Goal: Information Seeking & Learning: Learn about a topic

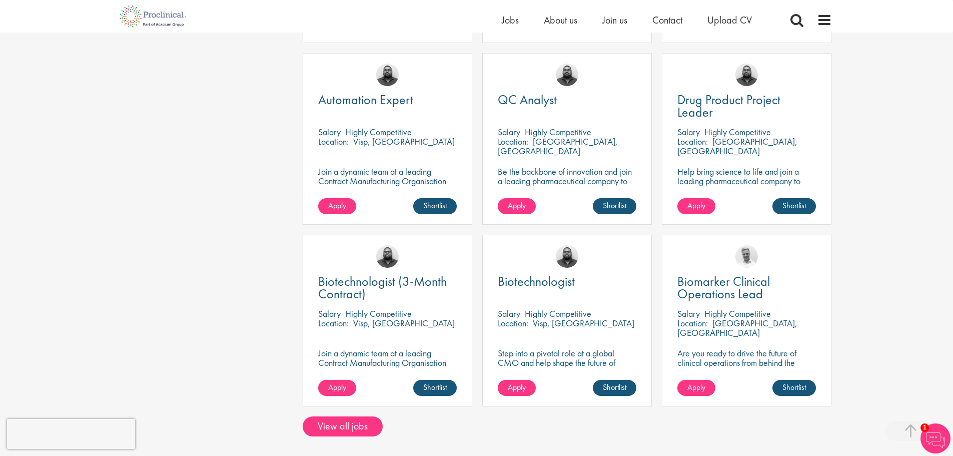
scroll to position [634, 0]
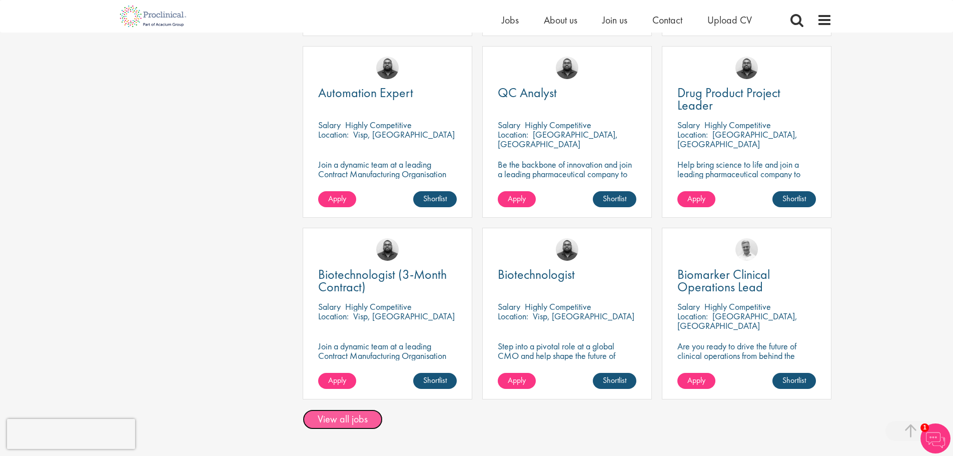
click at [364, 409] on link "View all jobs" at bounding box center [343, 419] width 80 height 20
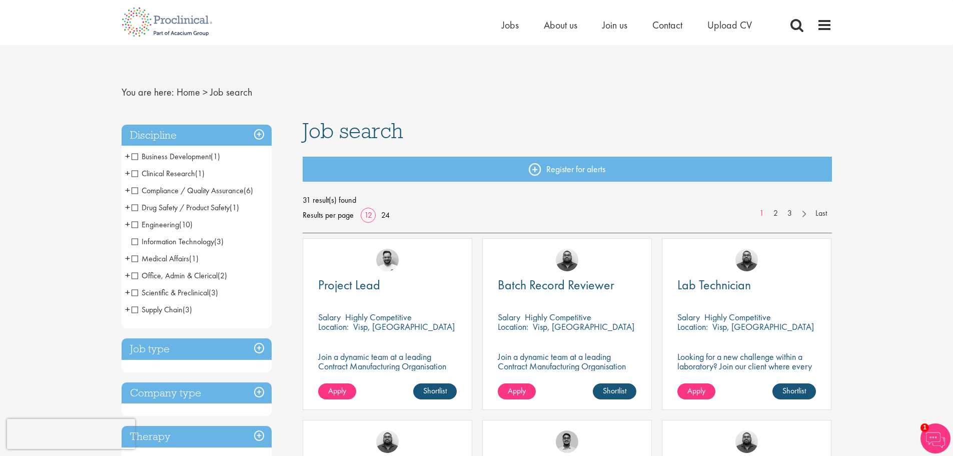
click at [158, 174] on span "Clinical Research" at bounding box center [164, 173] width 64 height 11
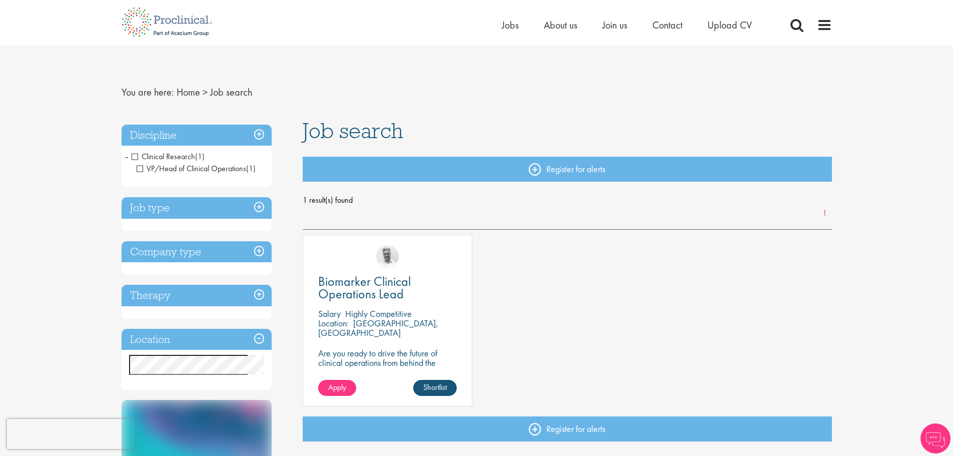
click at [158, 174] on li "VP/Head of Clinical Operations (1)" at bounding box center [199, 169] width 125 height 12
click at [357, 283] on span "Biomarker Clinical Operations Lead" at bounding box center [364, 288] width 93 height 30
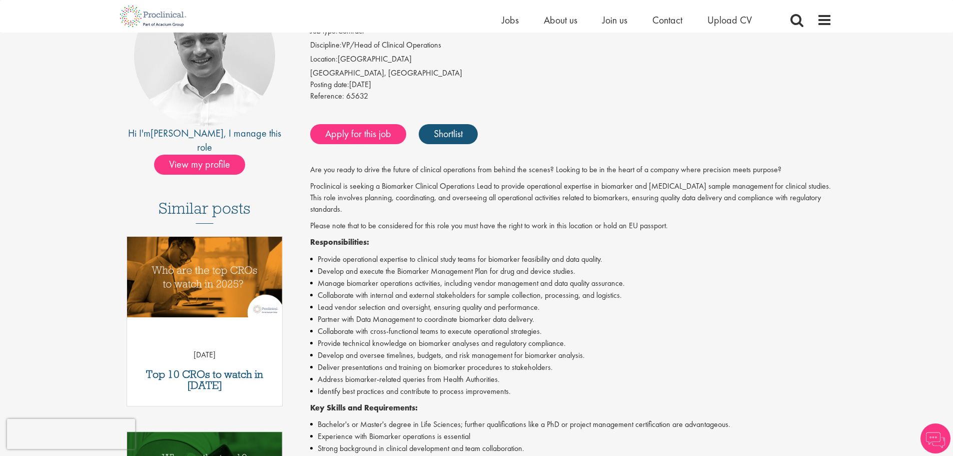
scroll to position [134, 0]
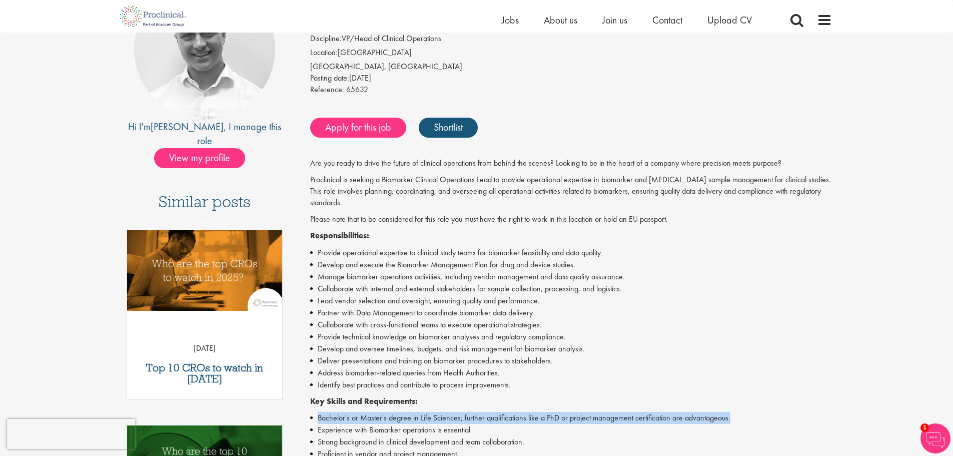
drag, startPoint x: 319, startPoint y: 422, endPoint x: 747, endPoint y: 417, distance: 428.4
click at [747, 417] on li "Bachelor's or Master's degree in Life Sciences; further qualifications like a P…" at bounding box center [571, 418] width 522 height 12
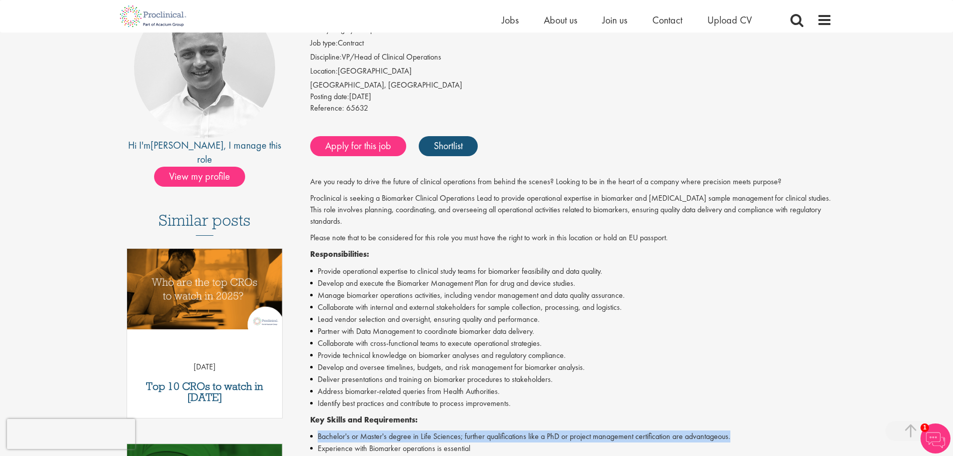
scroll to position [34, 0]
